Goal: Find specific page/section: Find specific page/section

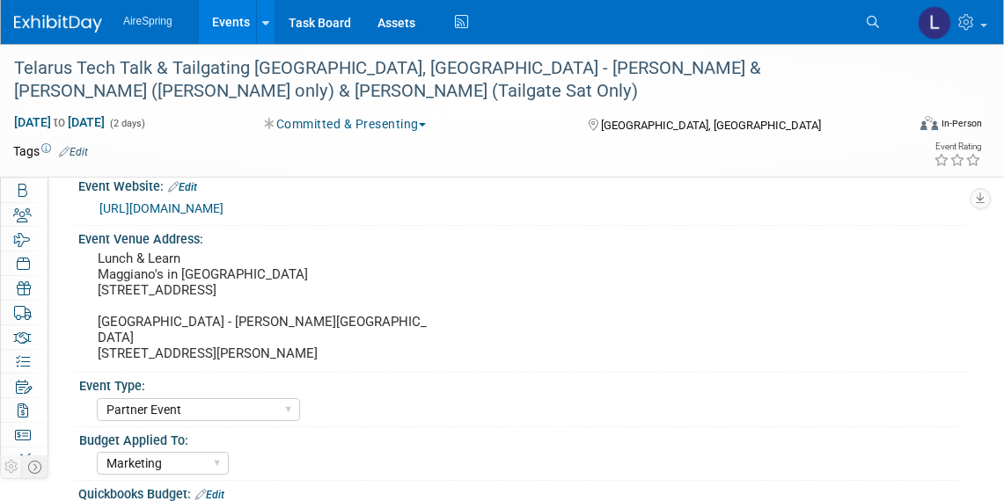
select select "Partner Event"
select select "Marketing"
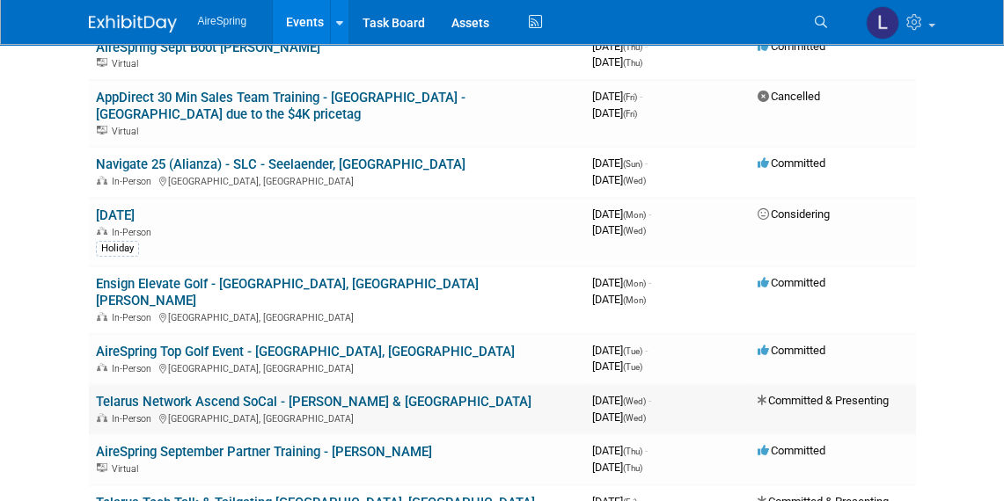
scroll to position [800, 0]
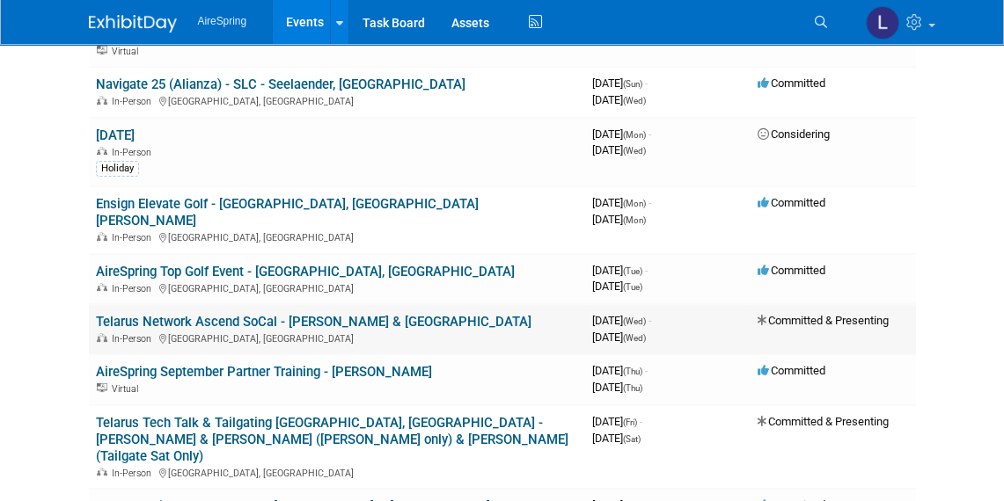
click at [195, 314] on link "Telarus Network Ascend SoCal - [PERSON_NAME] & [GEOGRAPHIC_DATA]" at bounding box center [313, 322] width 435 height 16
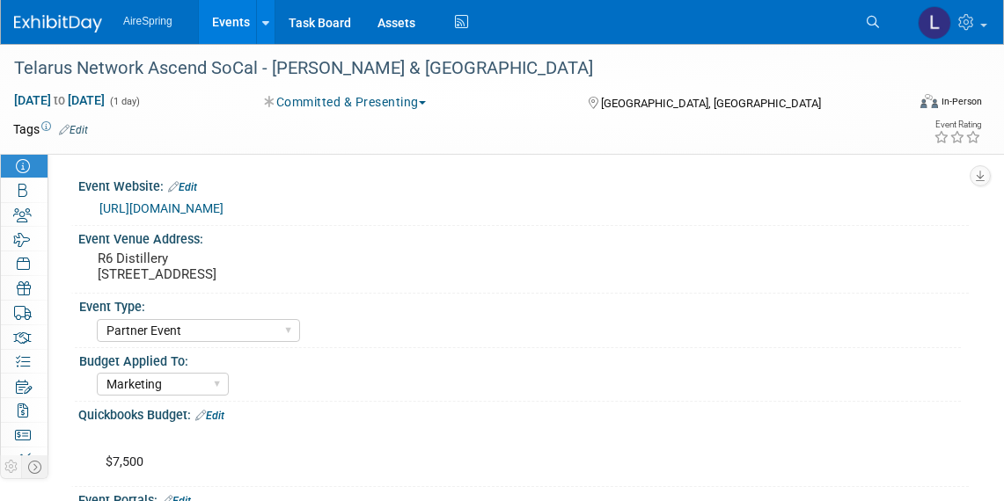
select select "Partner Event"
select select "Marketing"
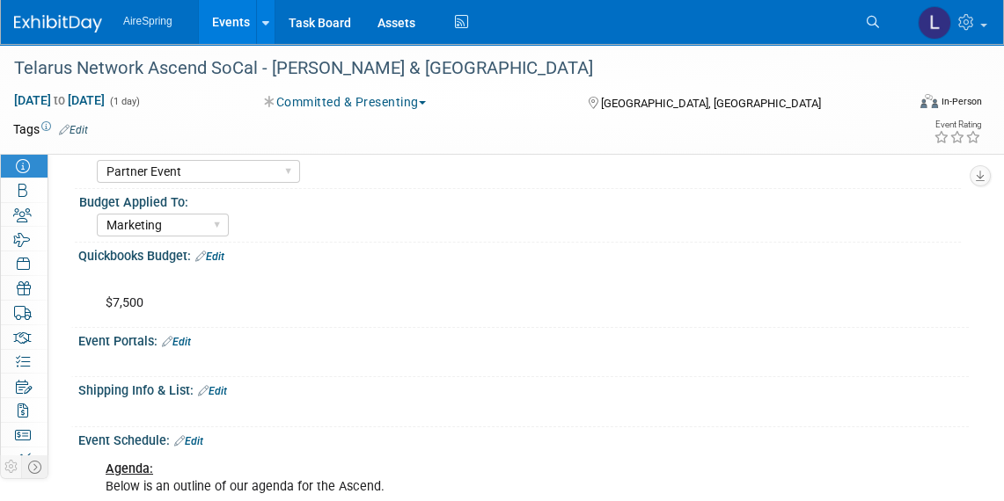
scroll to position [239, 0]
